Goal: Information Seeking & Learning: Compare options

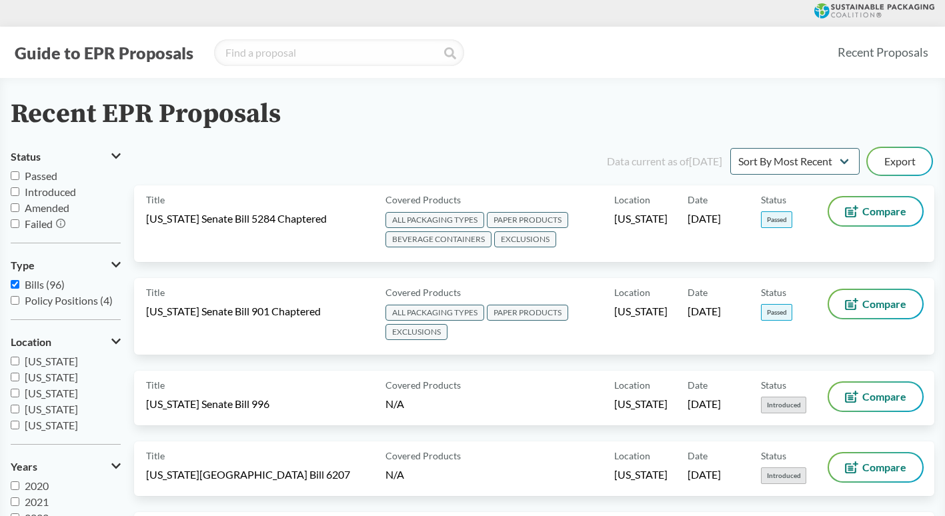
scroll to position [27, 0]
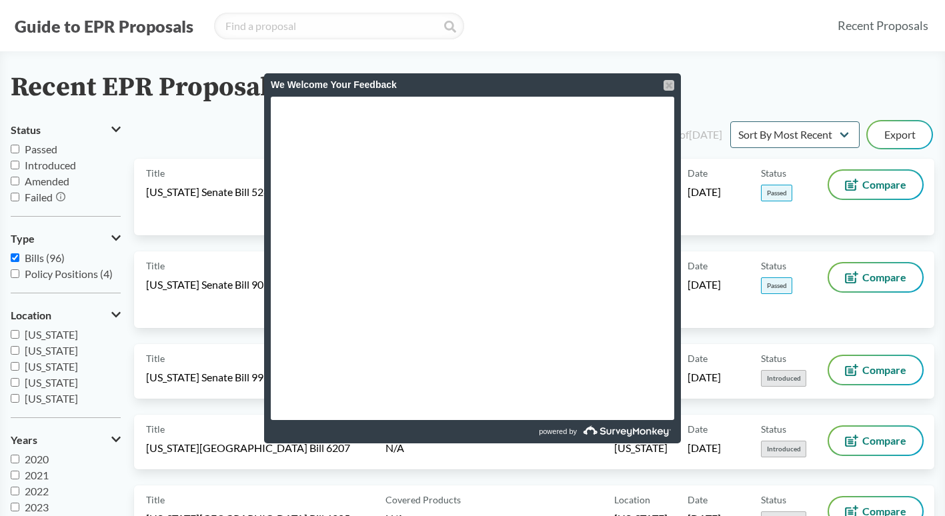
click at [671, 87] on div at bounding box center [668, 85] width 11 height 11
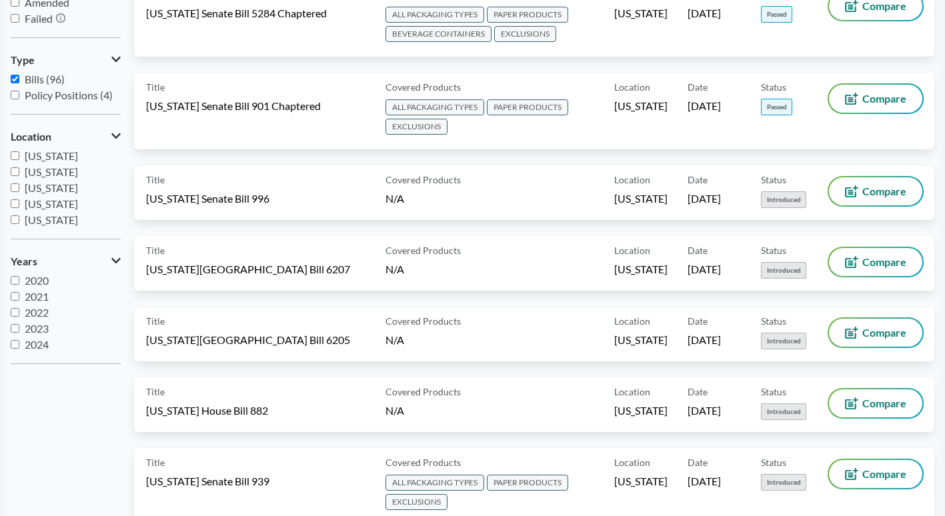
scroll to position [0, 0]
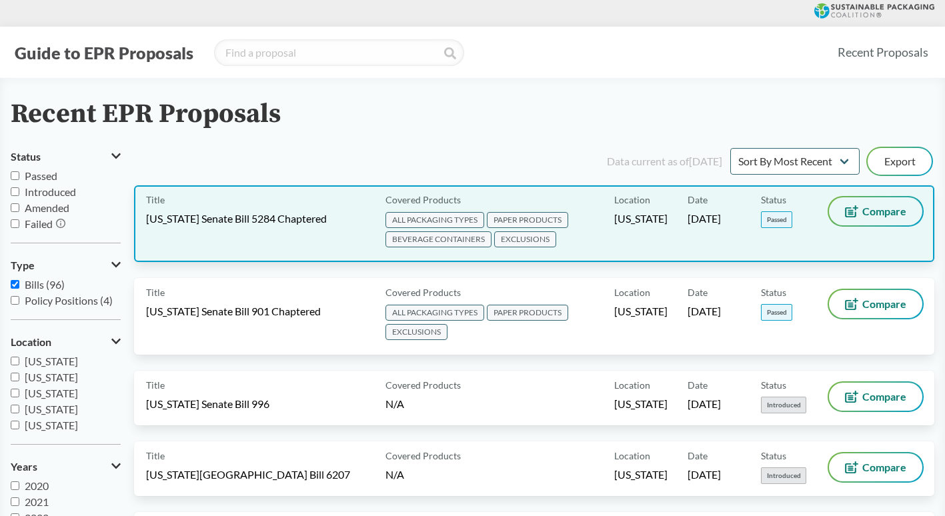
click at [872, 209] on span "Compare" at bounding box center [884, 211] width 44 height 11
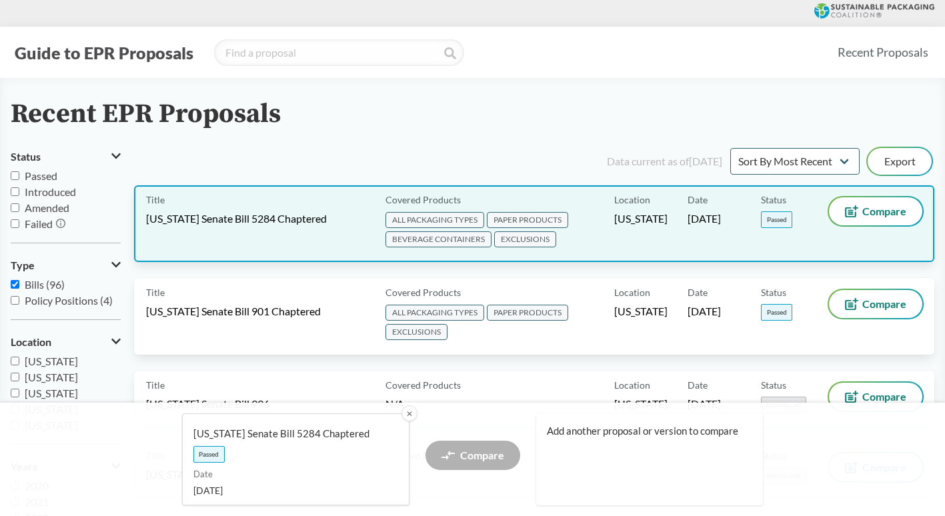
click at [452, 219] on span "ALL PACKAGING TYPES" at bounding box center [434, 220] width 99 height 16
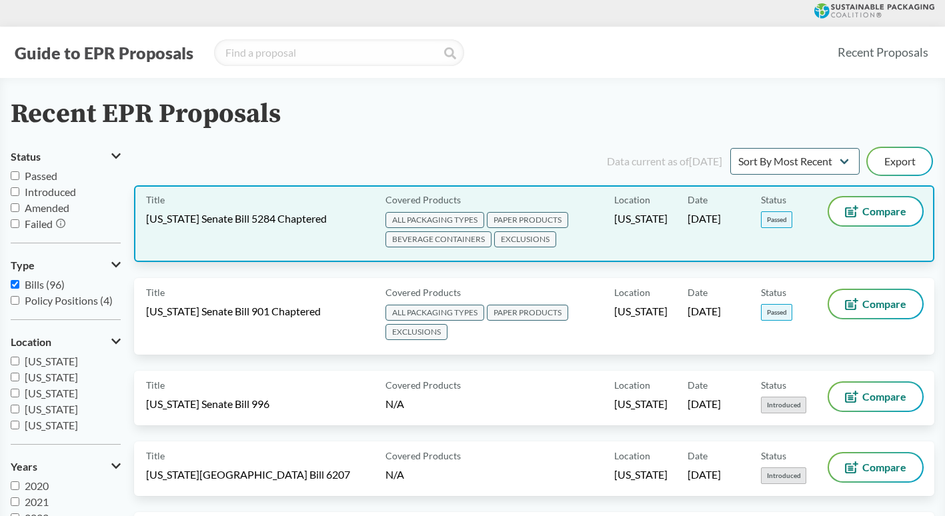
click at [779, 215] on span "Passed" at bounding box center [776, 219] width 31 height 17
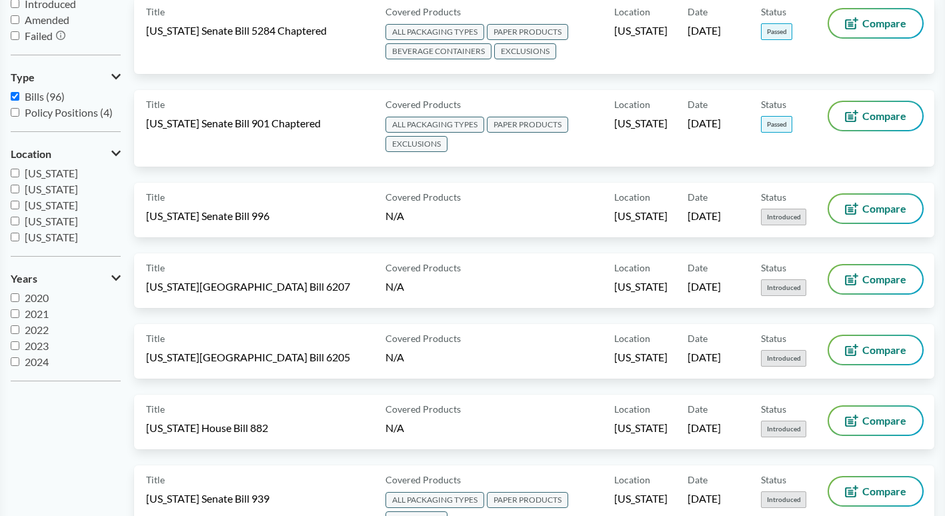
scroll to position [133, 0]
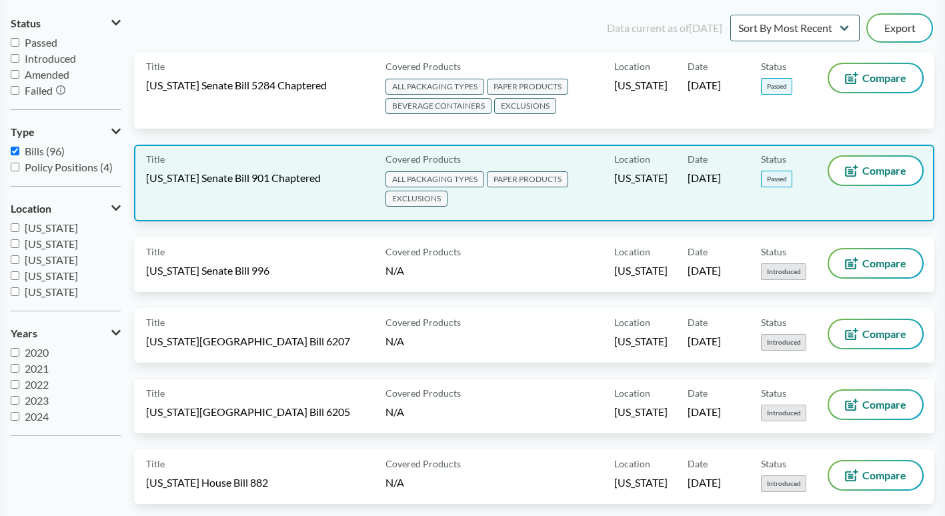
click at [415, 196] on span "EXCLUSIONS" at bounding box center [416, 199] width 62 height 16
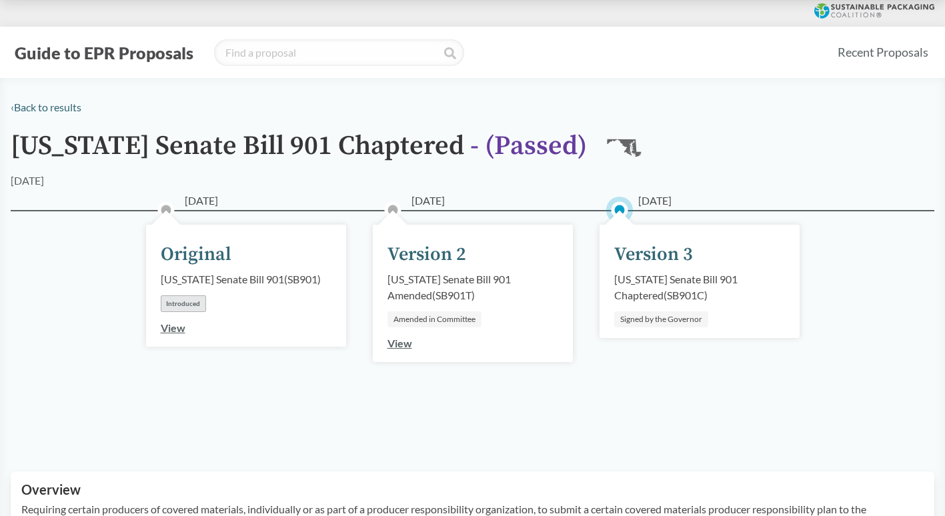
click at [495, 298] on div "[US_STATE] Senate Bill 901 Amended ( SB901T )" at bounding box center [472, 287] width 171 height 32
click at [641, 276] on div "[US_STATE] Senate Bill 901 Chaptered ( SB901C )" at bounding box center [699, 287] width 171 height 32
click at [401, 344] on link "View" at bounding box center [399, 343] width 25 height 13
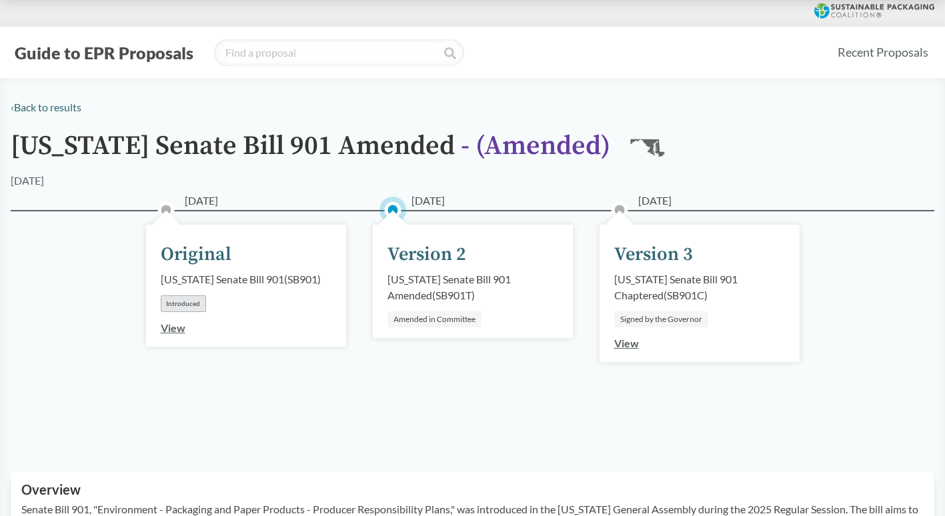
click at [627, 340] on link "View" at bounding box center [626, 343] width 25 height 13
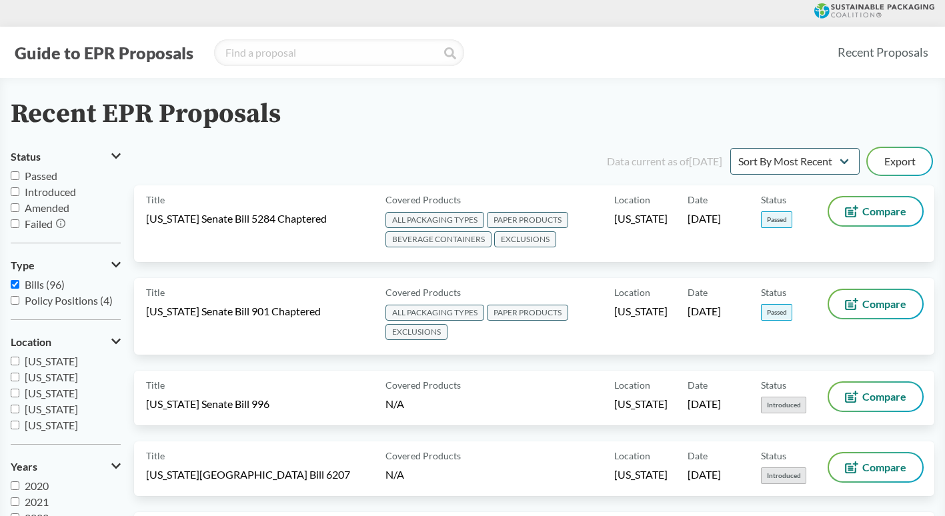
click at [17, 177] on input "Passed" at bounding box center [15, 175] width 9 height 9
checkbox input "true"
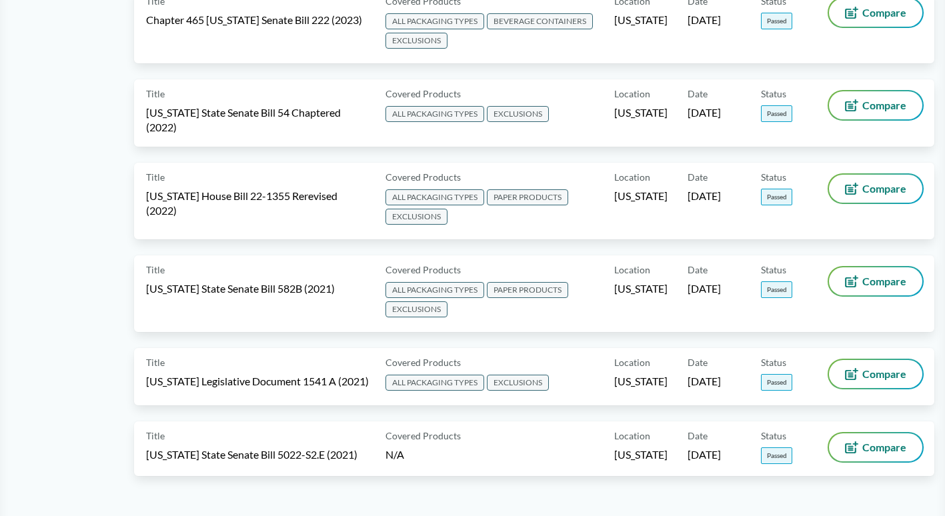
scroll to position [533, 0]
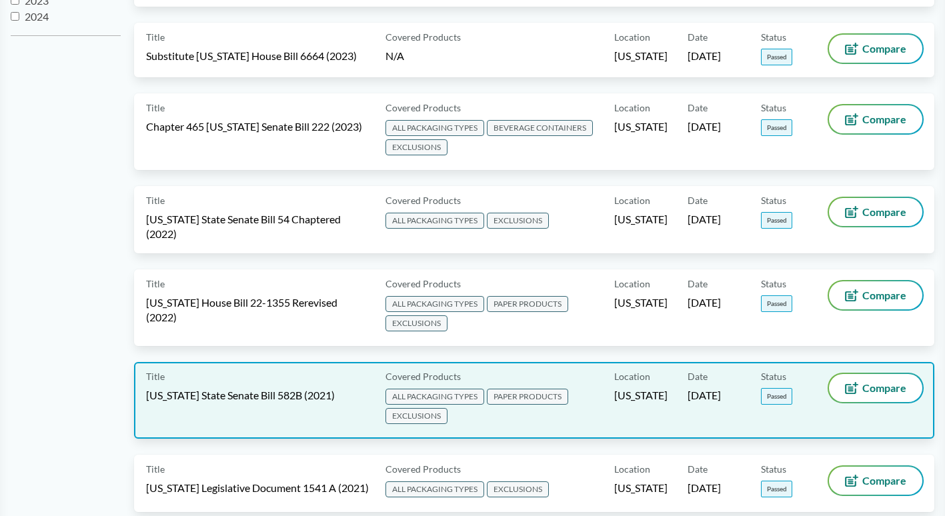
click at [428, 409] on span "EXCLUSIONS" at bounding box center [416, 416] width 62 height 16
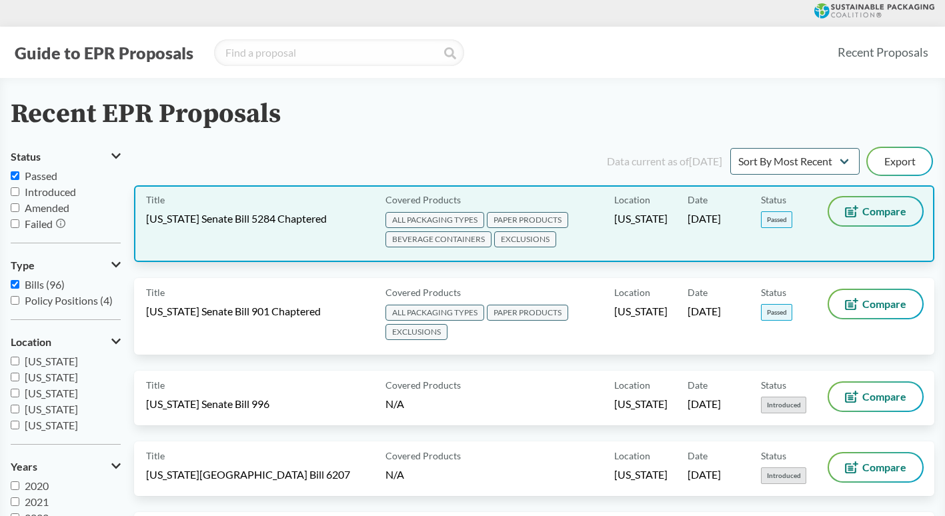
click at [876, 215] on span "Compare" at bounding box center [884, 211] width 44 height 11
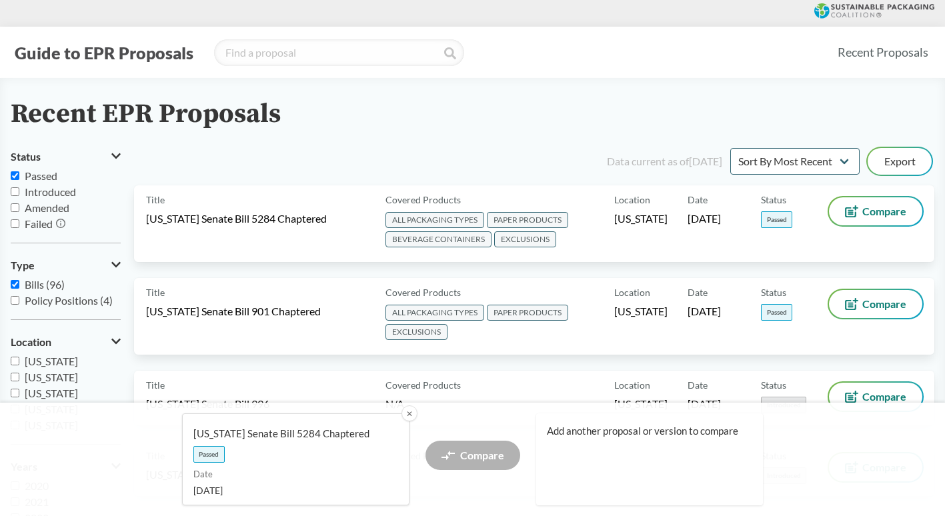
click at [469, 460] on div "Compare" at bounding box center [472, 459] width 95 height 37
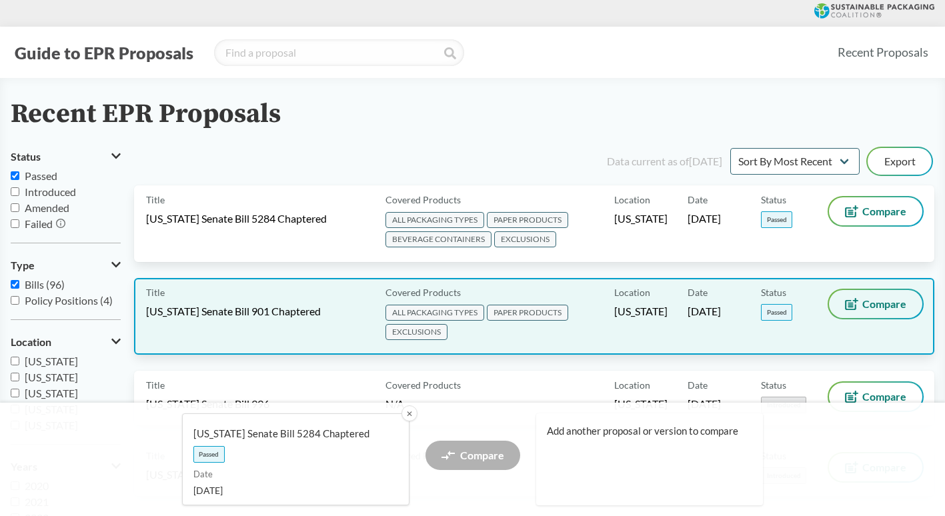
click at [869, 300] on span "Compare" at bounding box center [884, 304] width 44 height 11
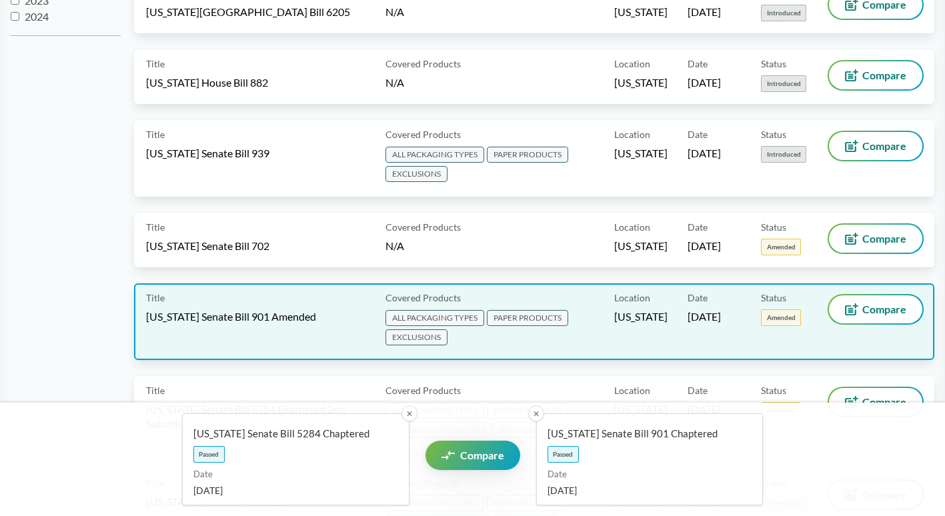
scroll to position [600, 0]
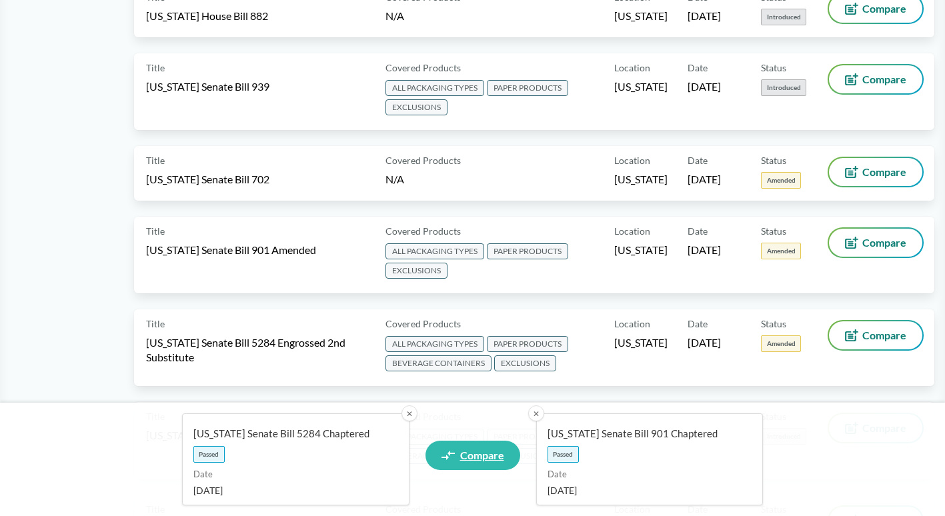
click at [469, 454] on span "Compare" at bounding box center [482, 455] width 44 height 11
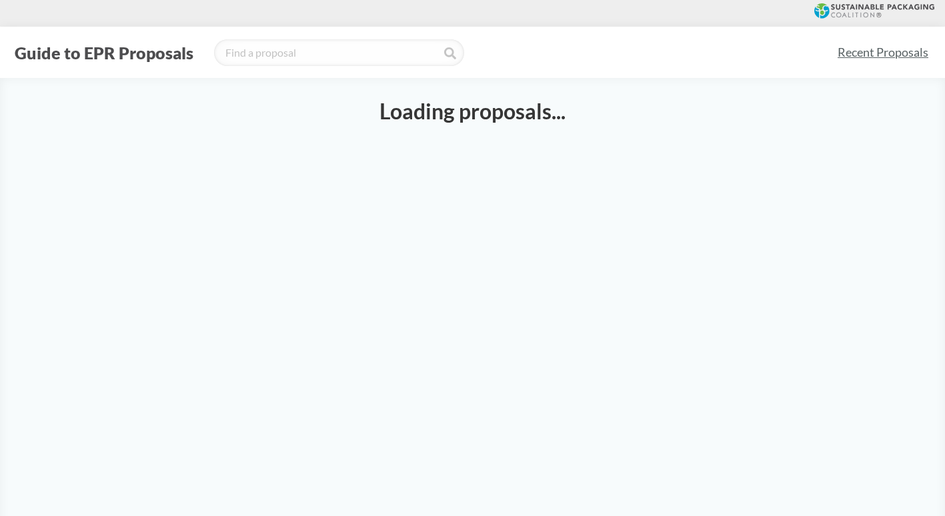
select select "SB5284C"
select select "SB901C"
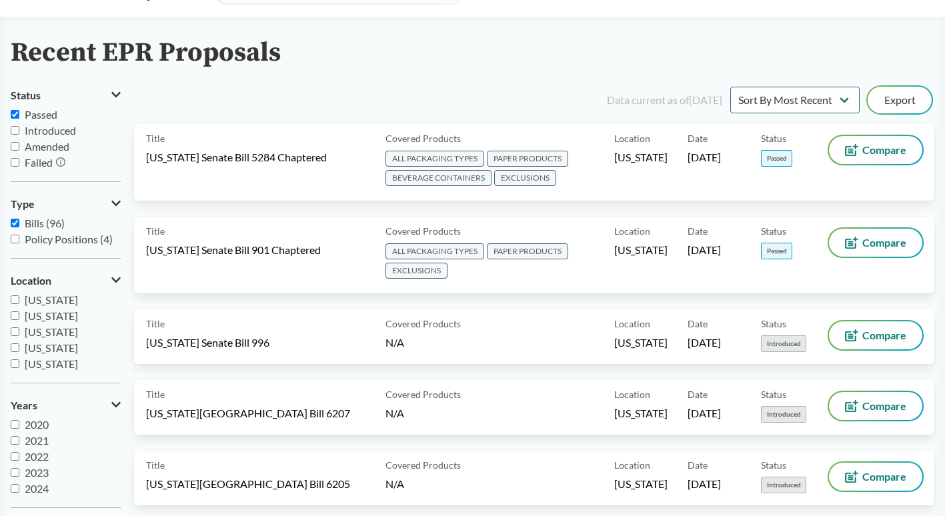
scroll to position [133, 0]
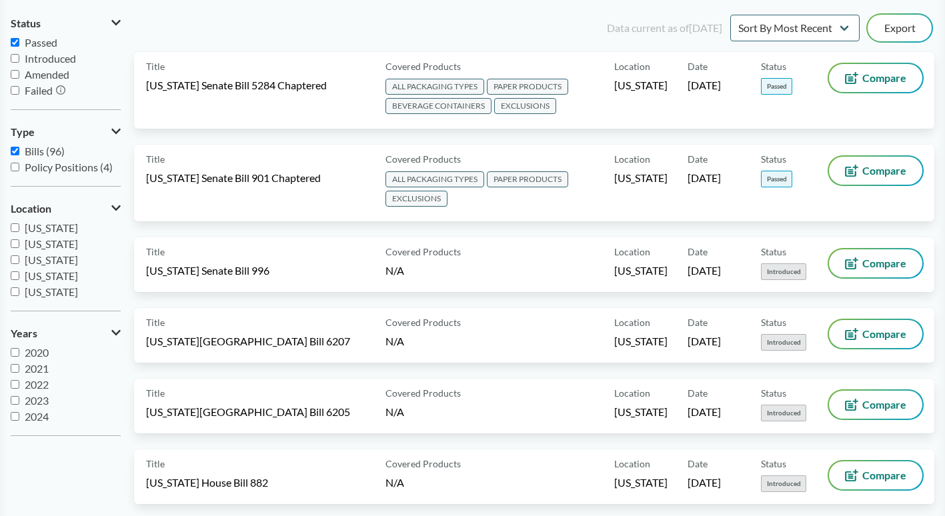
click at [14, 225] on input "[US_STATE]" at bounding box center [15, 227] width 9 height 9
checkbox input "true"
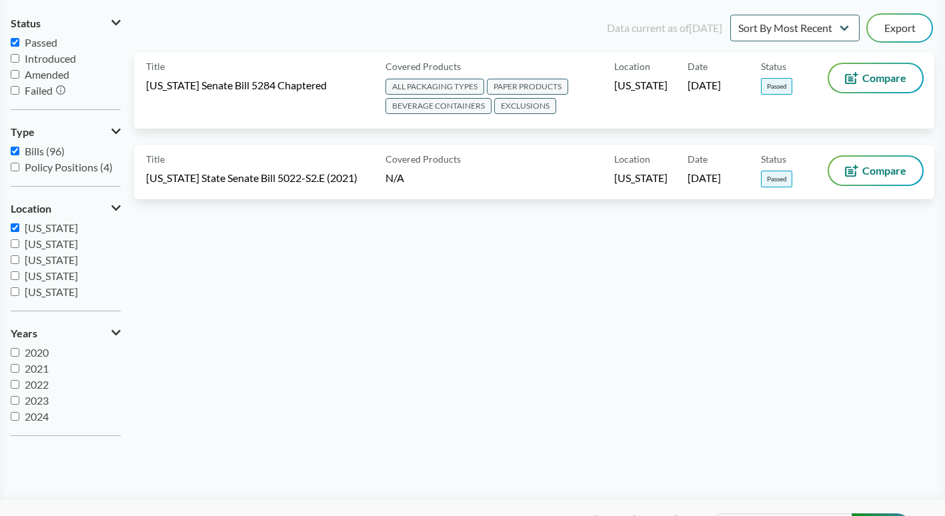
click at [15, 243] on input "[US_STATE]" at bounding box center [15, 243] width 9 height 9
checkbox input "true"
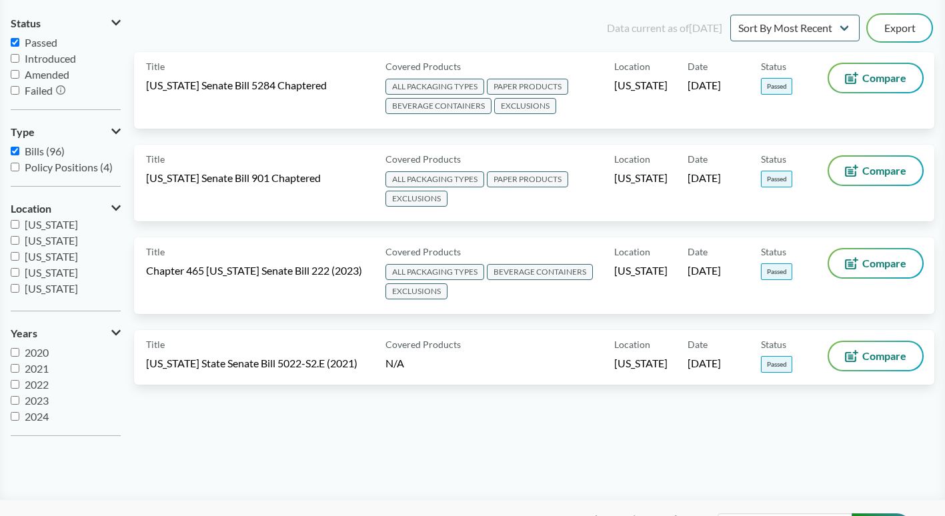
scroll to position [160, 0]
click at [11, 272] on input "[US_STATE]" at bounding box center [15, 275] width 9 height 9
checkbox input "true"
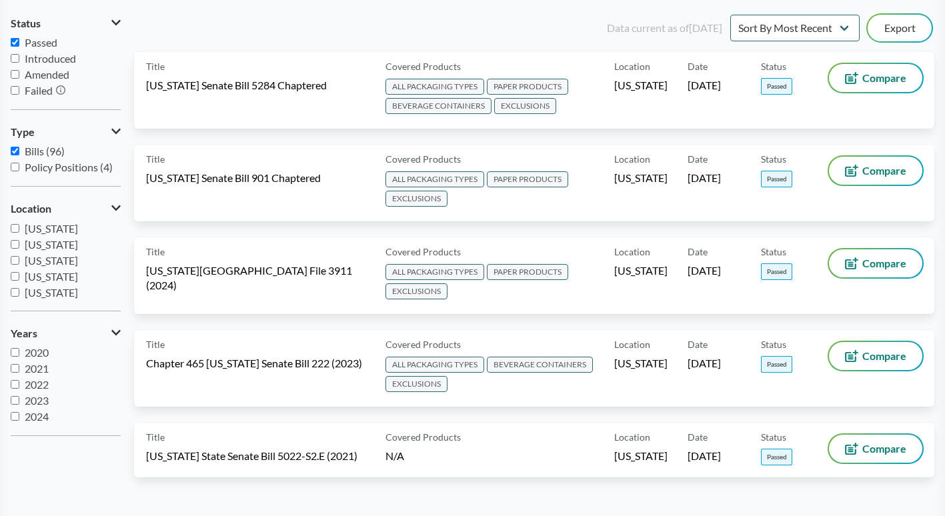
scroll to position [240, 0]
click at [13, 241] on input "[US_STATE]" at bounding box center [15, 243] width 9 height 9
checkbox input "true"
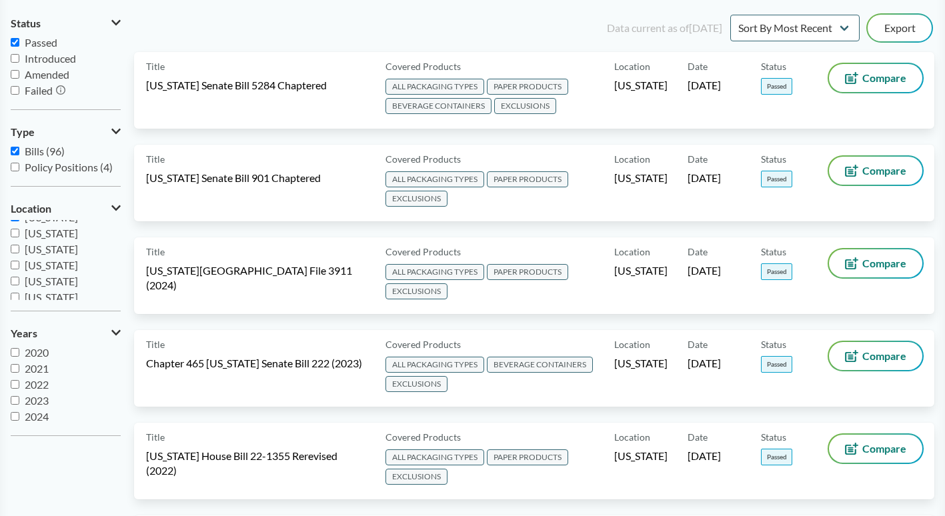
scroll to position [288, 0]
click at [14, 275] on input "[US_STATE]" at bounding box center [15, 275] width 9 height 9
checkbox input "true"
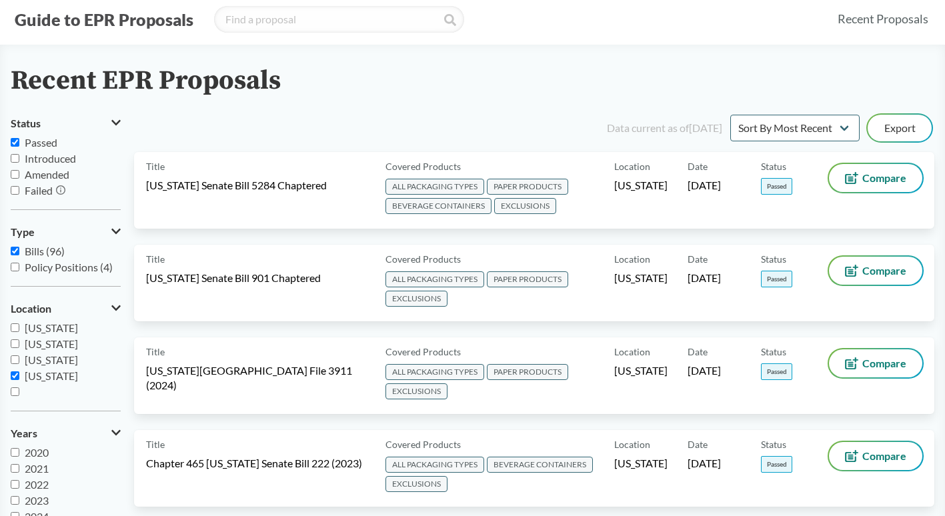
scroll to position [0, 0]
